Goal: Task Accomplishment & Management: Manage account settings

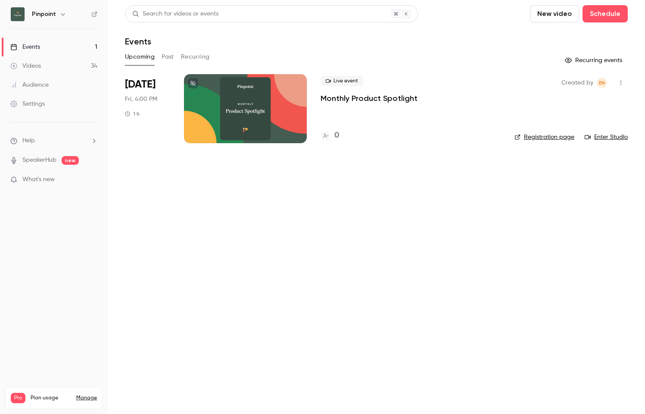
click at [378, 100] on p "Monthly Product Spotlight" at bounding box center [369, 98] width 97 height 10
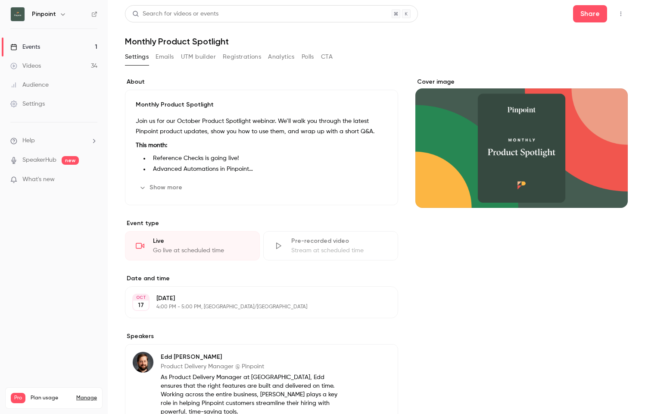
click at [231, 41] on h1 "Monthly Product Spotlight" at bounding box center [376, 41] width 503 height 10
click at [224, 42] on h1 "Monthly Product Spotlight" at bounding box center [376, 41] width 503 height 10
click at [225, 41] on h1 "Monthly Product Spotlight" at bounding box center [376, 41] width 503 height 10
click at [142, 59] on button "Settings" at bounding box center [137, 57] width 24 height 14
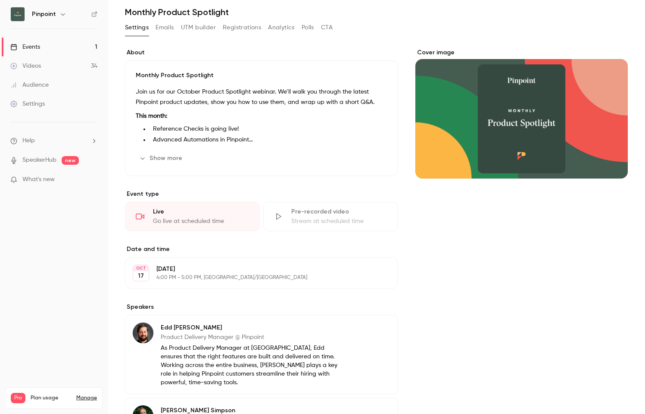
scroll to position [1, 0]
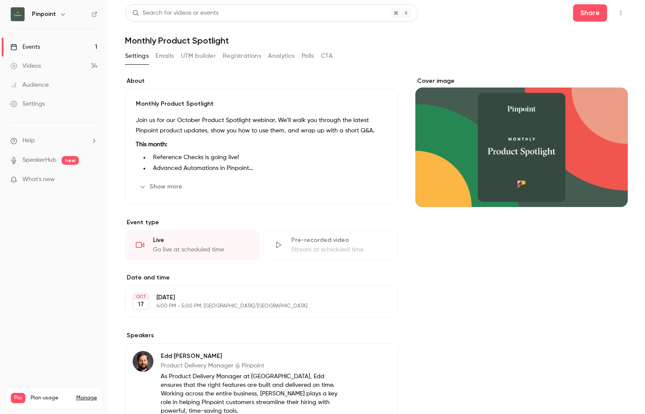
click at [369, 185] on button "Edit" at bounding box center [371, 187] width 31 height 14
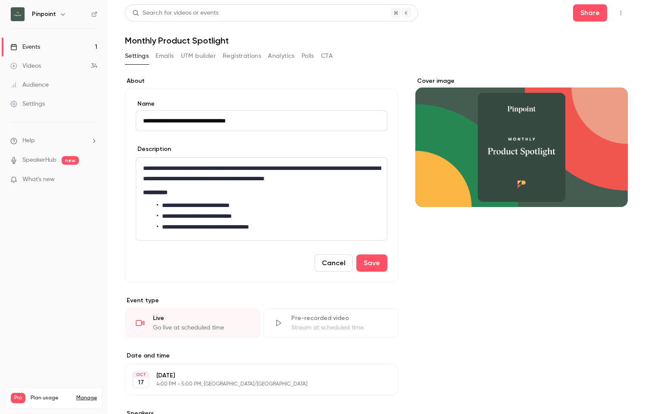
click at [217, 121] on input "**********" at bounding box center [262, 120] width 252 height 21
click at [225, 122] on input "**********" at bounding box center [262, 120] width 252 height 21
type input "**********"
click at [372, 263] on button "Save" at bounding box center [371, 262] width 31 height 17
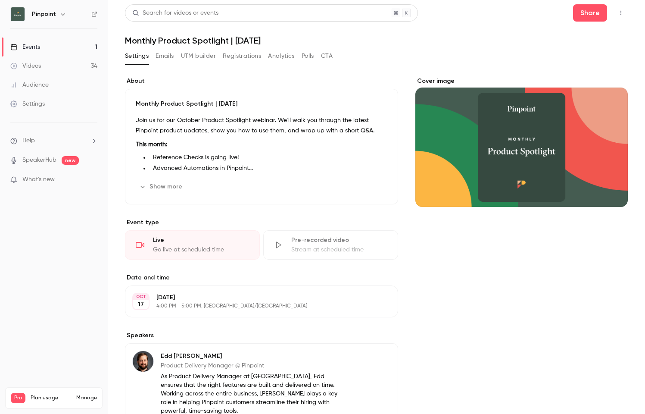
click at [38, 45] on div "Events" at bounding box center [25, 47] width 30 height 9
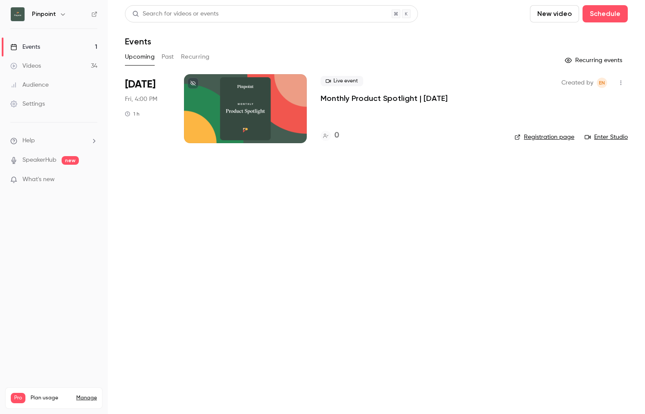
click at [402, 97] on p "Monthly Product Spotlight | [DATE]" at bounding box center [384, 98] width 127 height 10
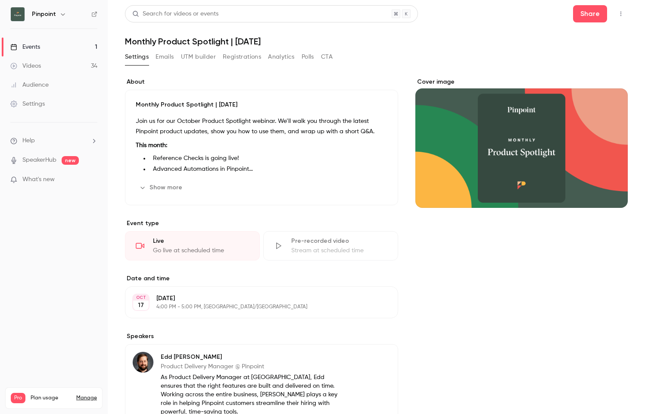
drag, startPoint x: 254, startPoint y: 41, endPoint x: 120, endPoint y: 43, distance: 134.5
click at [120, 43] on main "Search for videos or events Share Monthly Product Spotlight | [DATE] Settings E…" at bounding box center [377, 207] width 538 height 414
copy h1 "Monthly Product Spotlight | [DATE]"
